Goal: Task Accomplishment & Management: Manage account settings

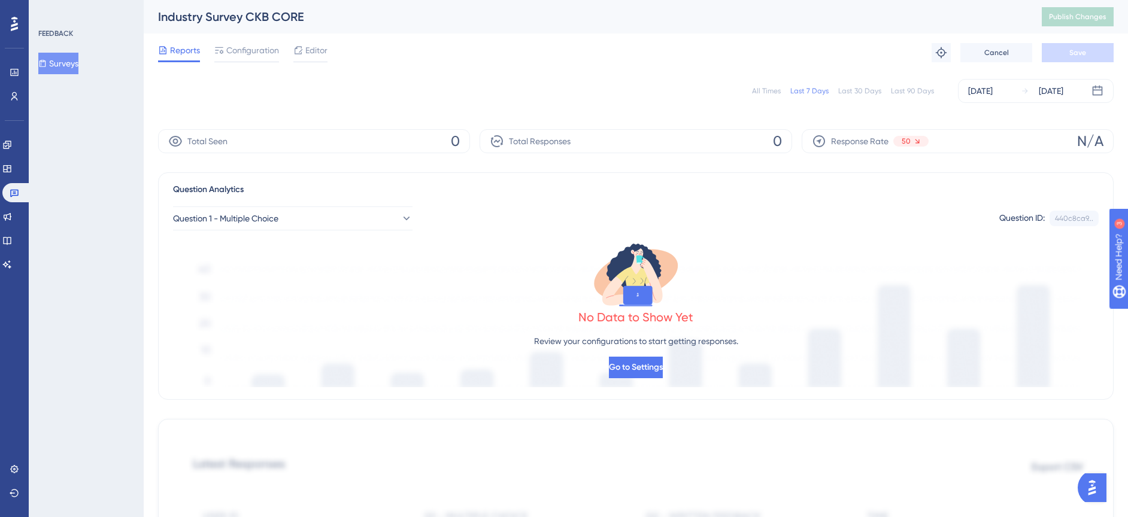
click at [126, 301] on div "FEEDBACK Surveys" at bounding box center [86, 258] width 115 height 517
click at [636, 366] on span "Go to Settings" at bounding box center [636, 367] width 54 height 14
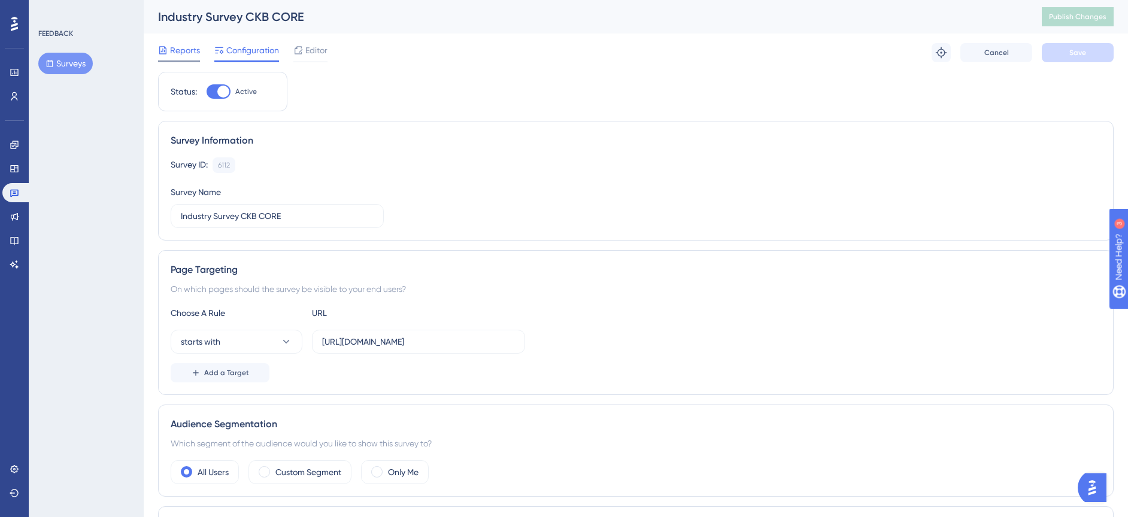
click at [177, 50] on span "Reports" at bounding box center [185, 50] width 30 height 14
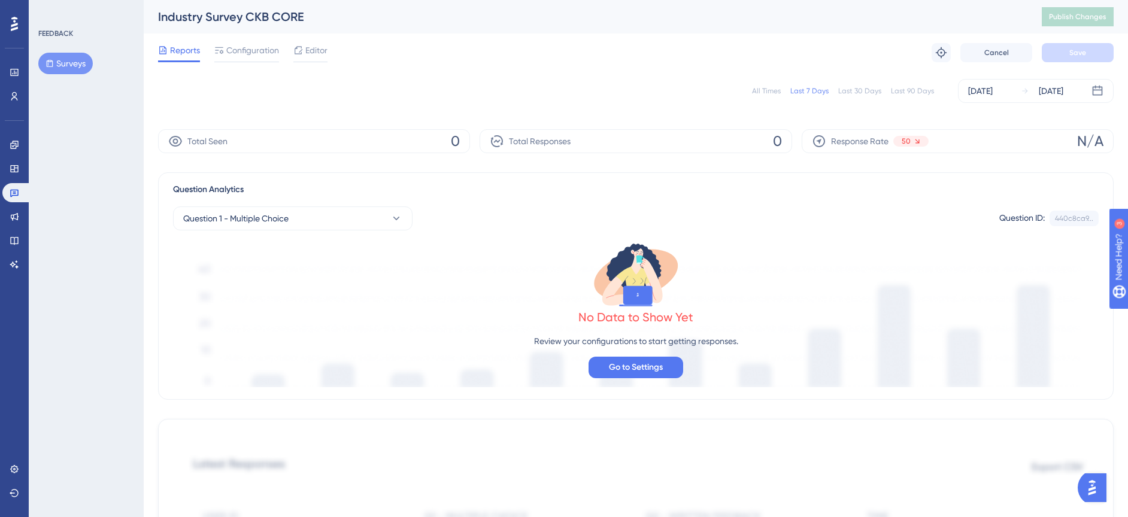
click at [908, 142] on span "50" at bounding box center [906, 141] width 9 height 10
click at [844, 142] on span "Response Rate" at bounding box center [859, 141] width 57 height 14
click at [818, 141] on icon at bounding box center [819, 141] width 12 height 12
click at [914, 150] on div "Response Rate 50 N/A" at bounding box center [958, 141] width 312 height 24
click at [771, 92] on div "All Times" at bounding box center [766, 91] width 29 height 10
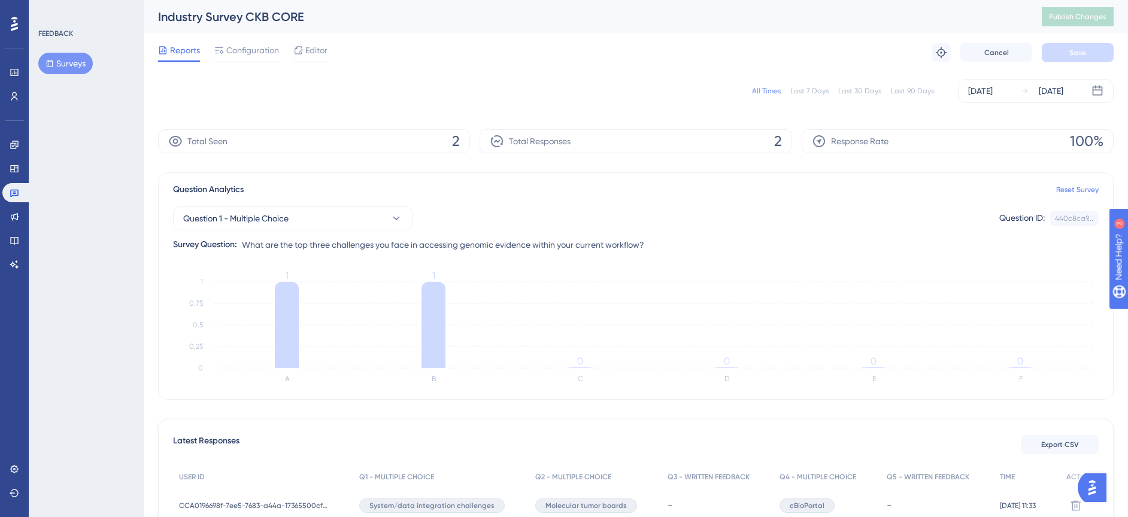
click at [68, 64] on button "Surveys" at bounding box center [65, 64] width 54 height 22
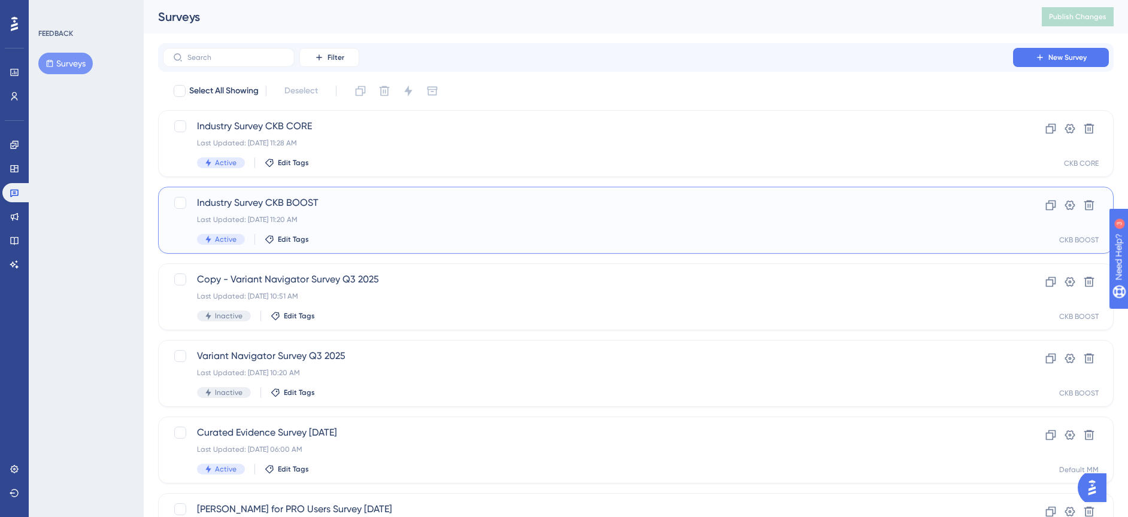
click at [329, 199] on span "Industry Survey CKB BOOST" at bounding box center [588, 203] width 782 height 14
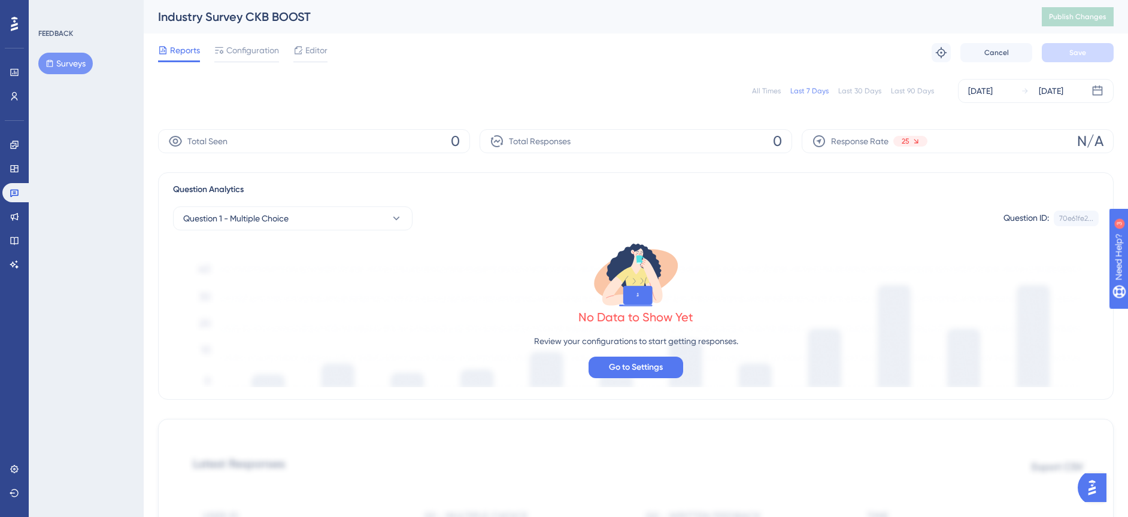
click at [778, 92] on div "All Times" at bounding box center [766, 91] width 29 height 10
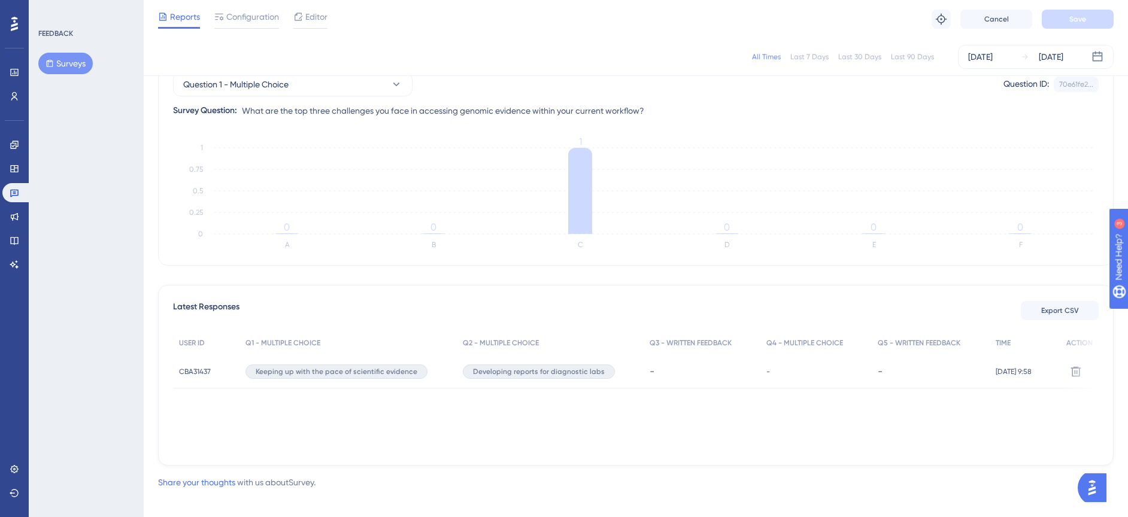
scroll to position [139, 0]
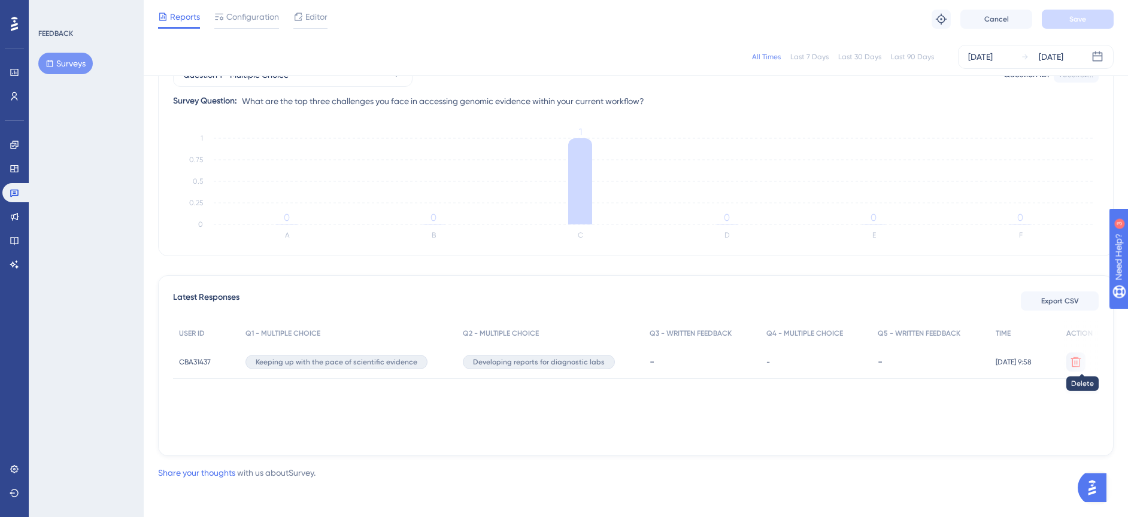
click at [1076, 362] on icon at bounding box center [1076, 362] width 12 height 12
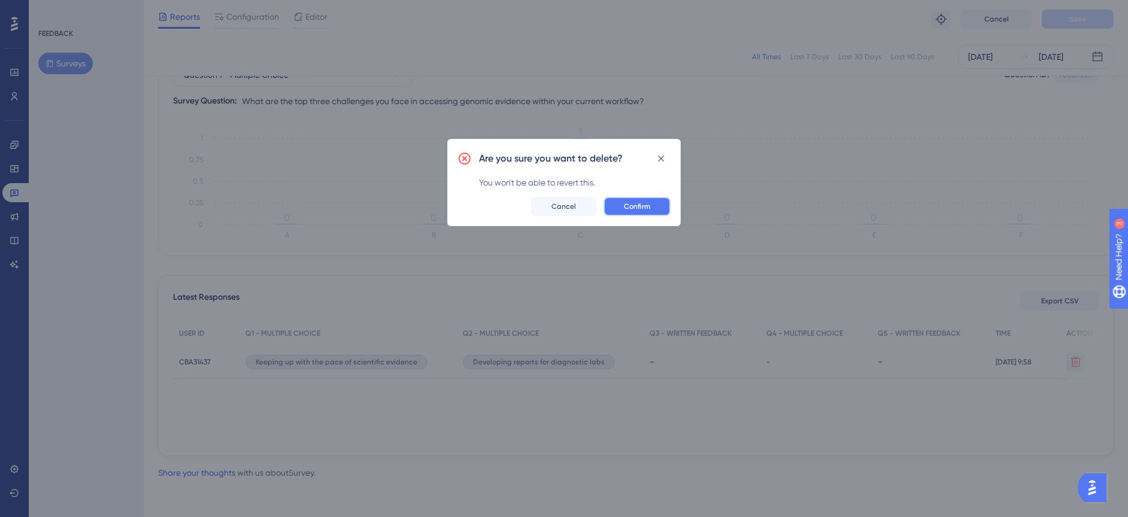
click at [644, 206] on span "Confirm" at bounding box center [637, 207] width 26 height 10
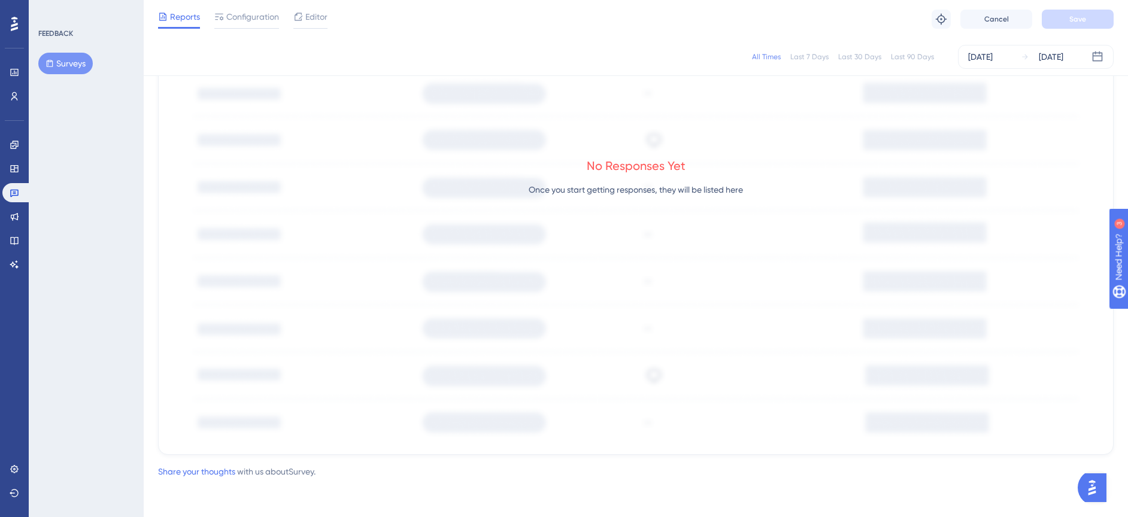
scroll to position [0, 0]
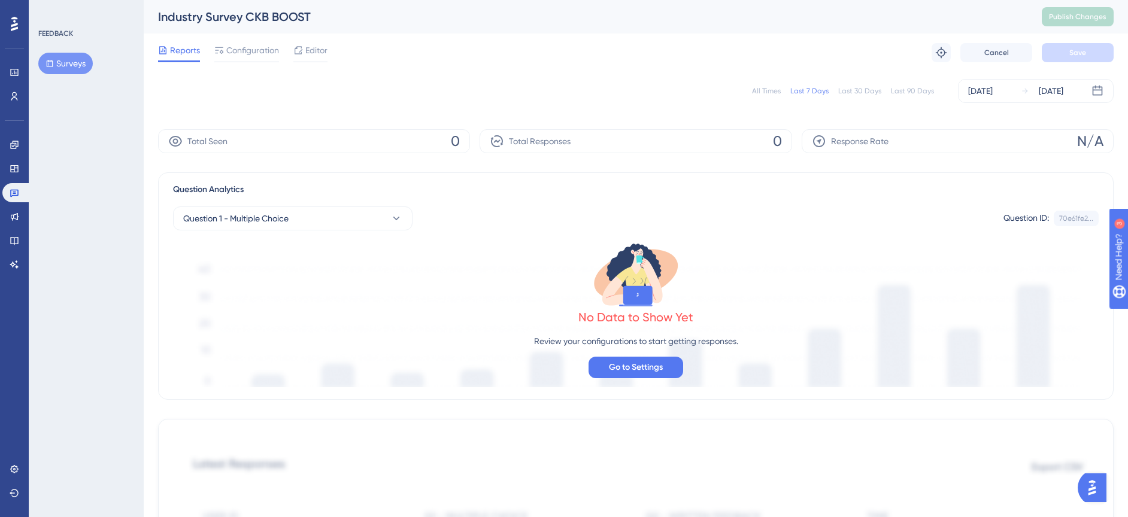
drag, startPoint x: 265, startPoint y: 415, endPoint x: 262, endPoint y: 409, distance: 6.4
click at [264, 415] on div "All Times Last 7 Days Last 30 Days Last 90 Days [DATE] [DATE] Total Seen 0 Tota…" at bounding box center [635, 519] width 955 height 894
click at [74, 61] on button "Surveys" at bounding box center [65, 64] width 54 height 22
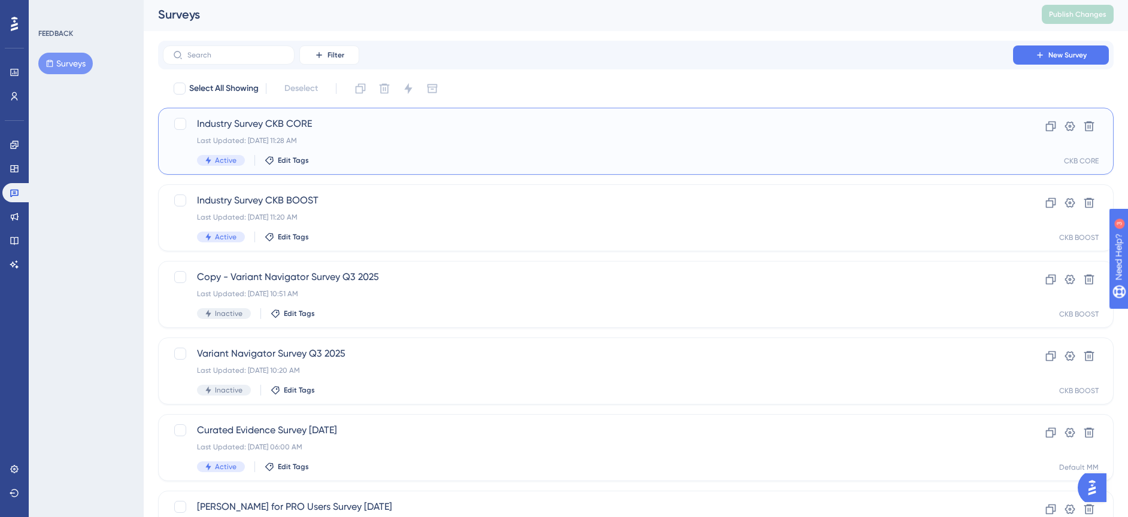
scroll to position [2, 0]
click at [299, 128] on span "Industry Survey CKB CORE" at bounding box center [588, 124] width 782 height 14
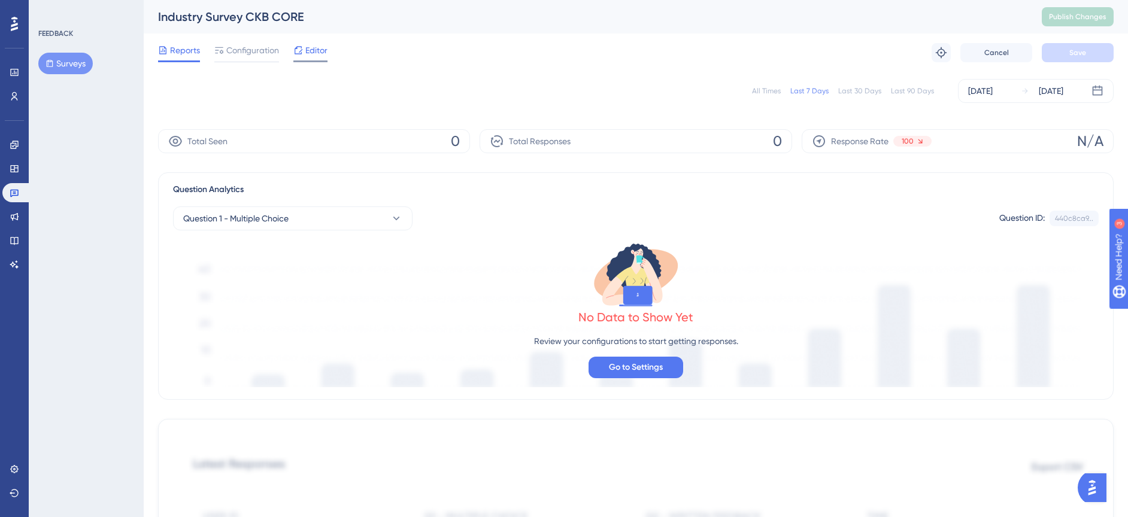
click at [310, 48] on span "Editor" at bounding box center [316, 50] width 22 height 14
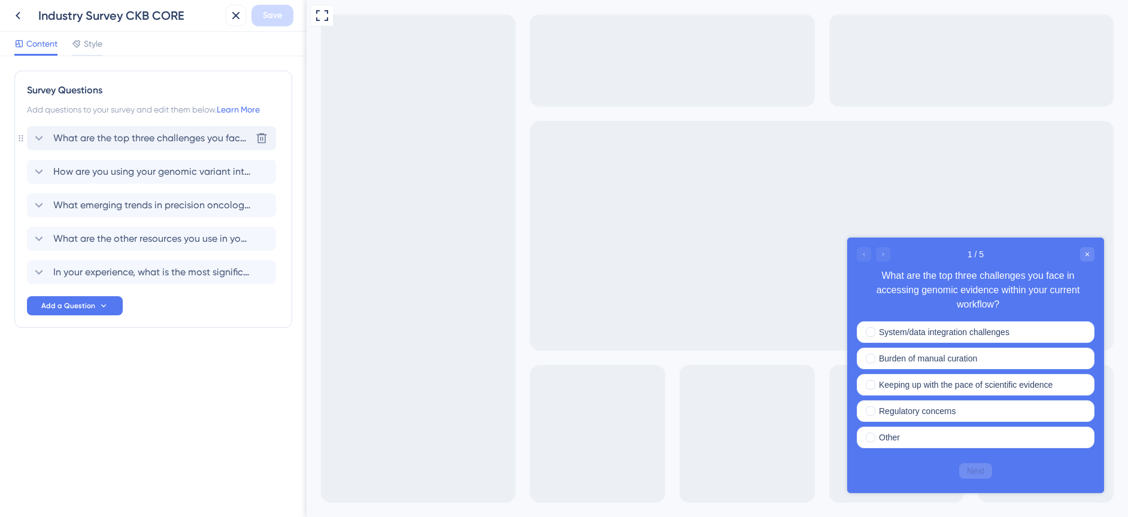
click at [117, 144] on span "What are the top three challenges you face in accessing genomic evidence within…" at bounding box center [152, 138] width 198 height 14
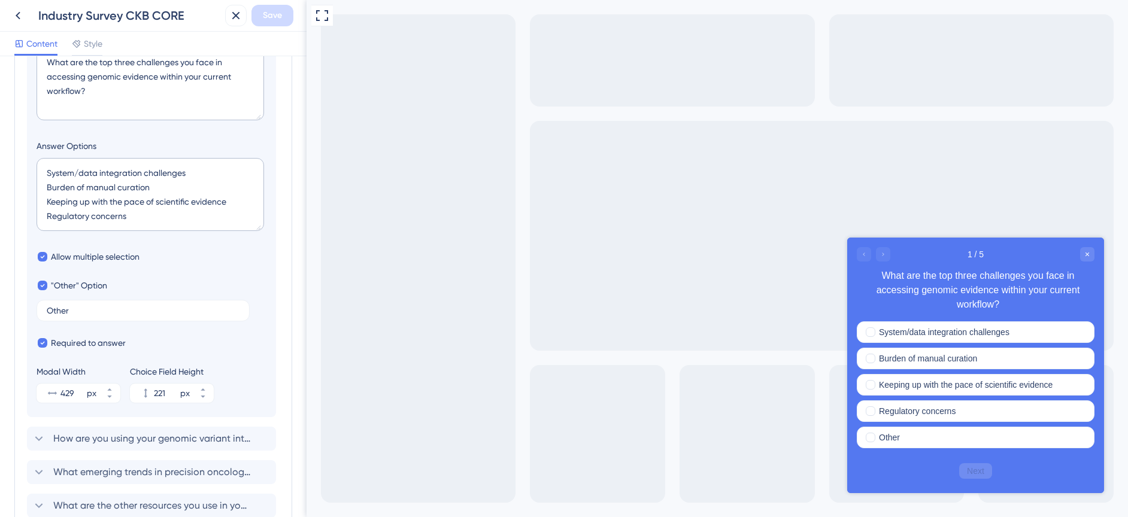
scroll to position [211, 0]
